Goal: Information Seeking & Learning: Learn about a topic

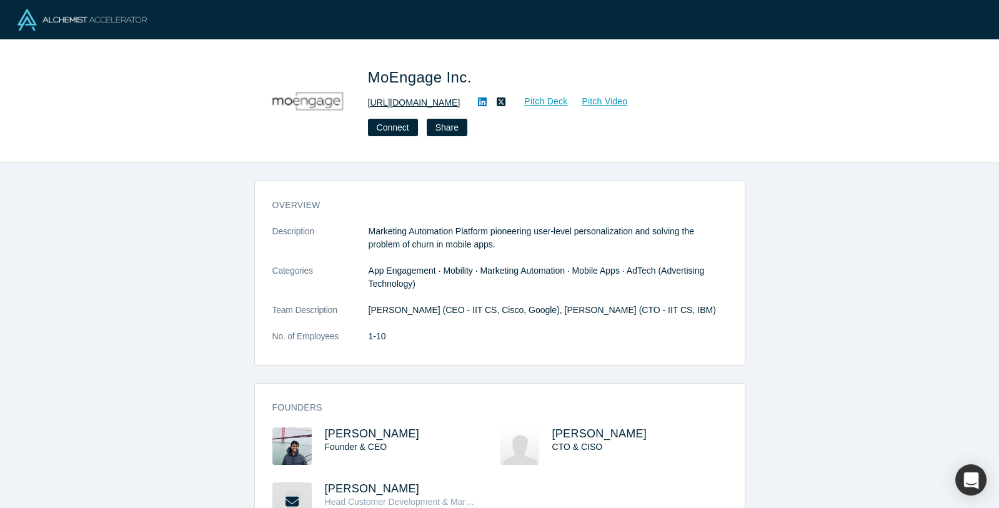
click at [422, 101] on link "[URL][DOMAIN_NAME]" at bounding box center [414, 102] width 92 height 13
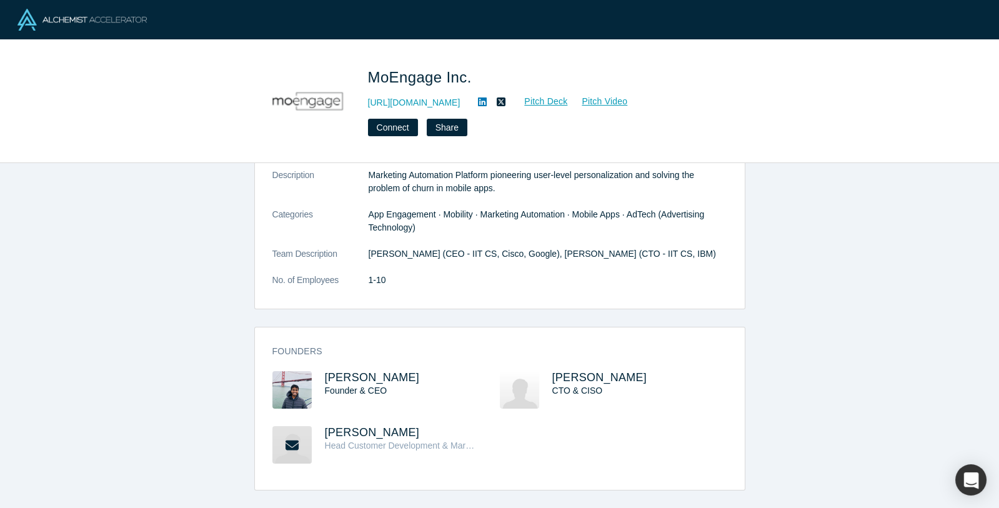
scroll to position [90, 0]
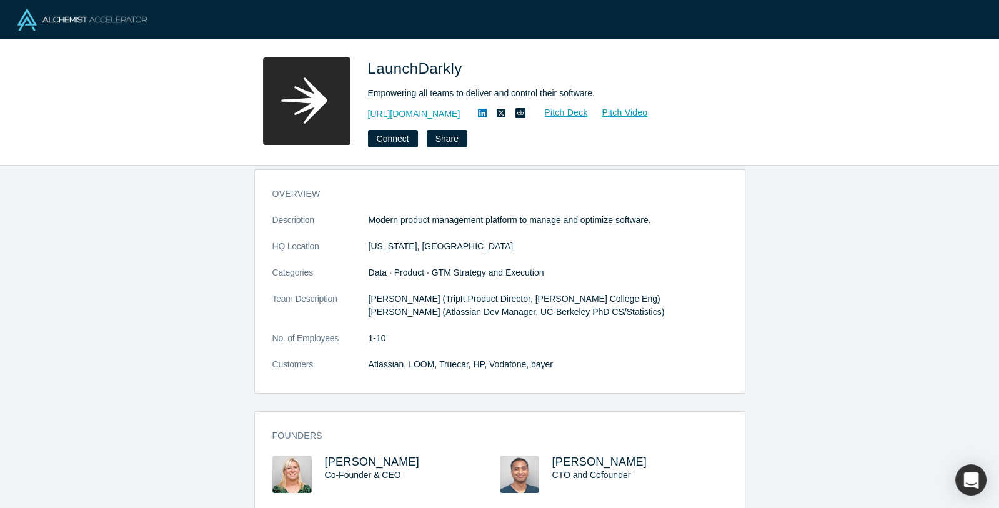
scroll to position [13, 0]
click at [419, 117] on link "[URL][DOMAIN_NAME]" at bounding box center [414, 113] width 92 height 13
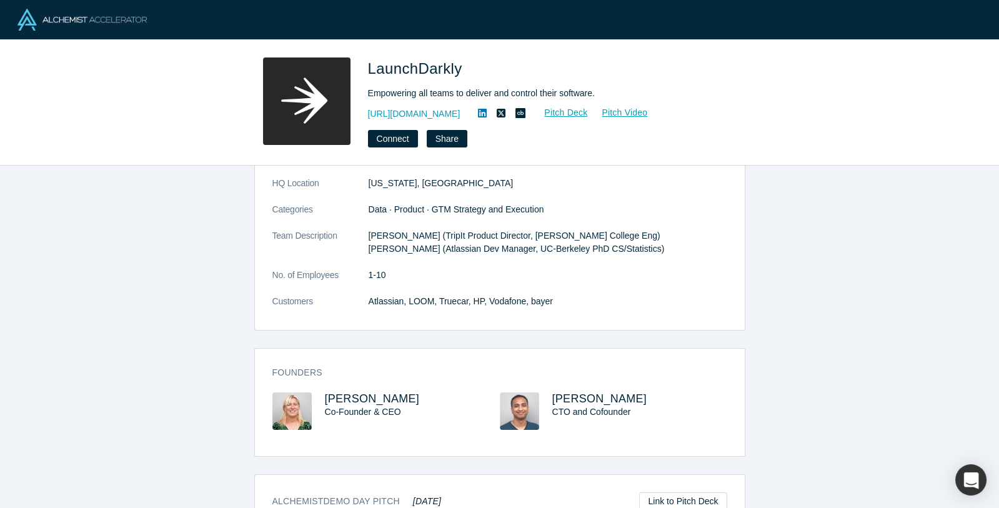
scroll to position [78, 0]
click at [629, 112] on link "Pitch Video" at bounding box center [618, 113] width 60 height 14
